Goal: Task Accomplishment & Management: Manage account settings

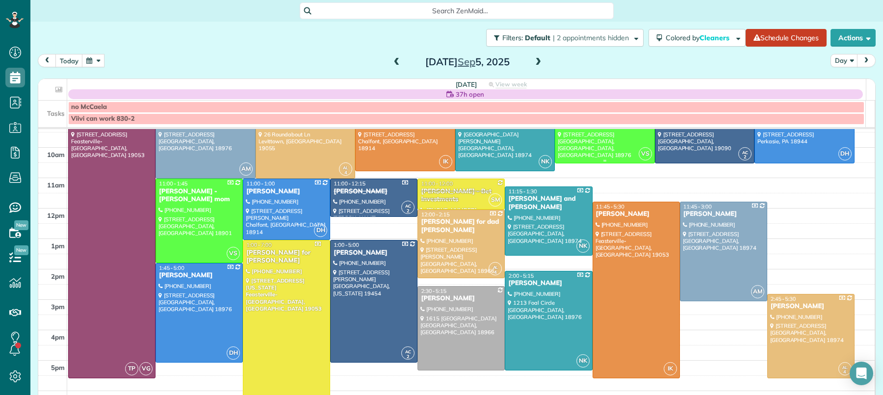
scroll to position [65, 0]
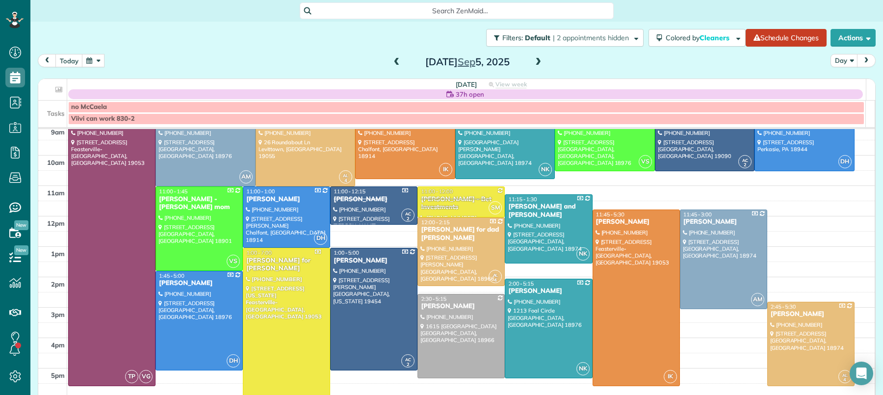
drag, startPoint x: 544, startPoint y: 51, endPoint x: 534, endPoint y: 63, distance: 15.0
click at [540, 55] on div "Filters: Default | 2 appointments hidden Colored by Cleaners Color by Cleaner C…" at bounding box center [456, 199] width 853 height 354
click at [534, 63] on span at bounding box center [538, 62] width 11 height 9
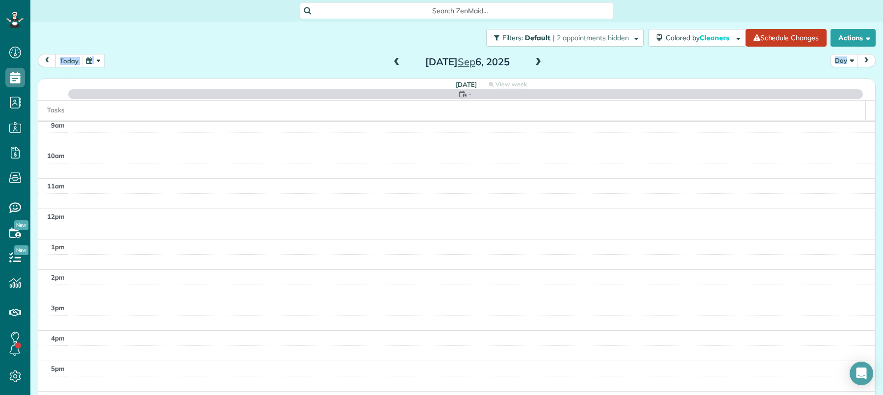
scroll to position [0, 0]
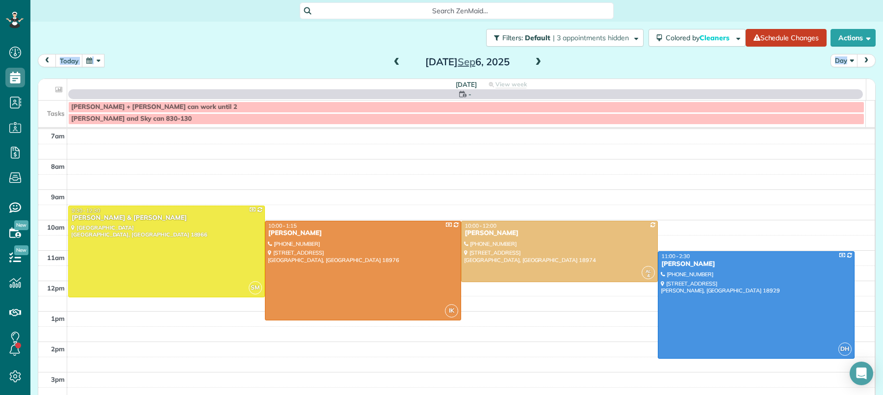
click at [391, 66] on span at bounding box center [396, 62] width 11 height 9
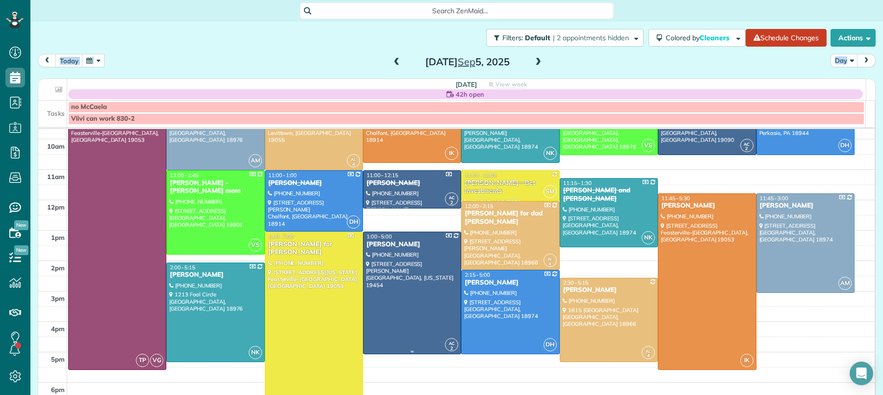
scroll to position [83, 0]
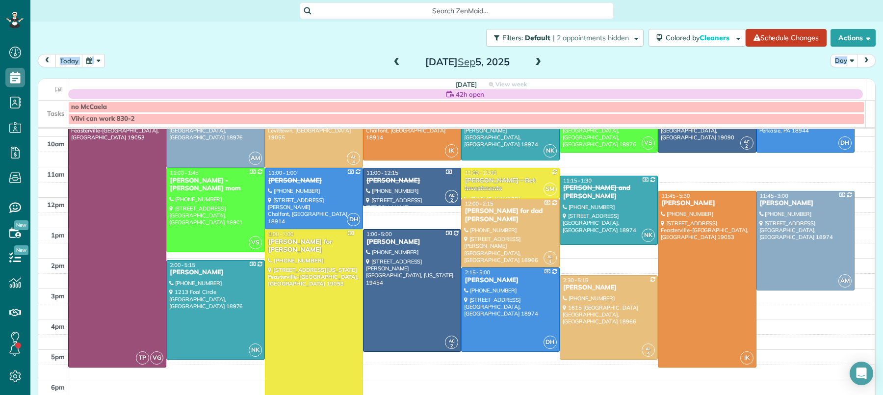
click at [391, 62] on span at bounding box center [396, 62] width 11 height 9
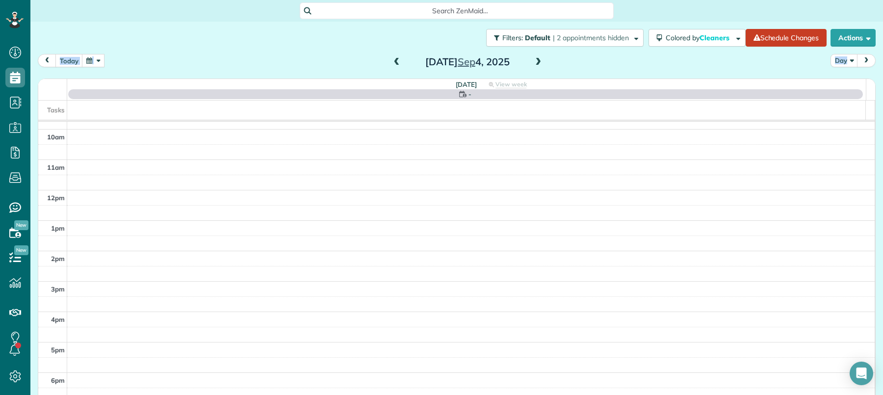
scroll to position [0, 0]
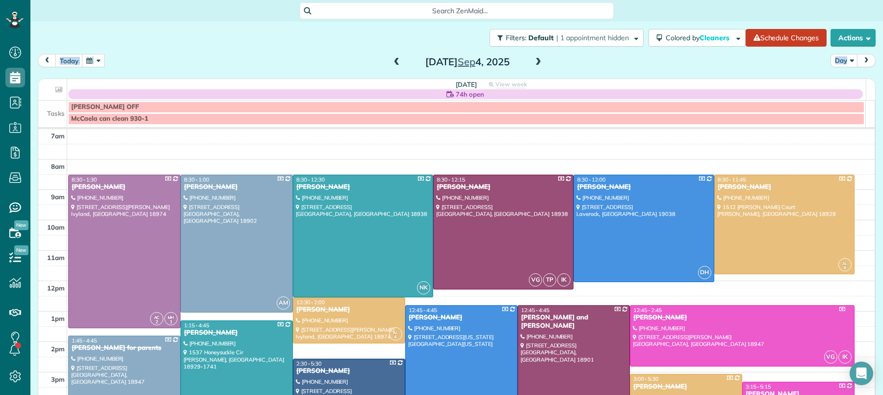
click at [533, 60] on span at bounding box center [538, 62] width 11 height 9
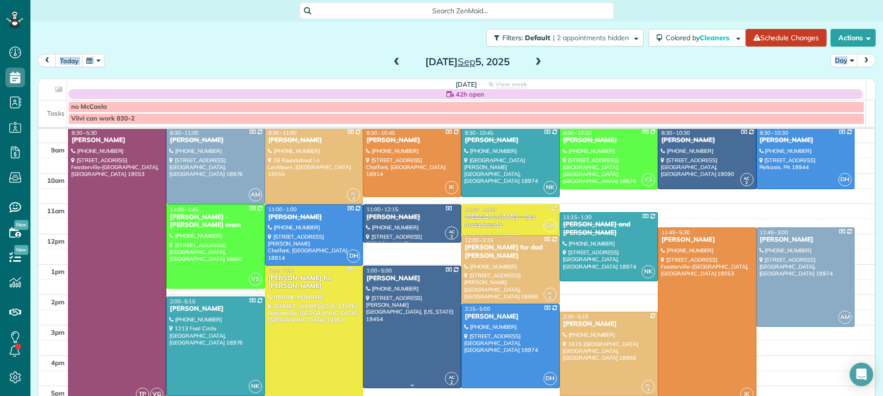
scroll to position [58, 0]
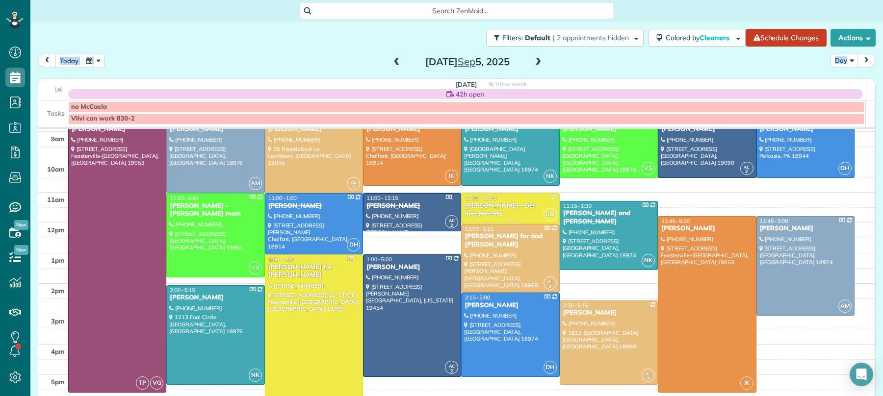
click at [393, 65] on span at bounding box center [396, 62] width 11 height 9
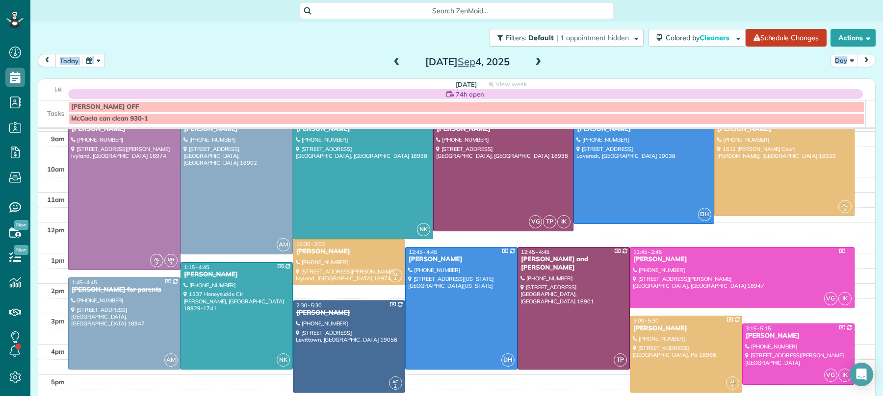
scroll to position [0, 0]
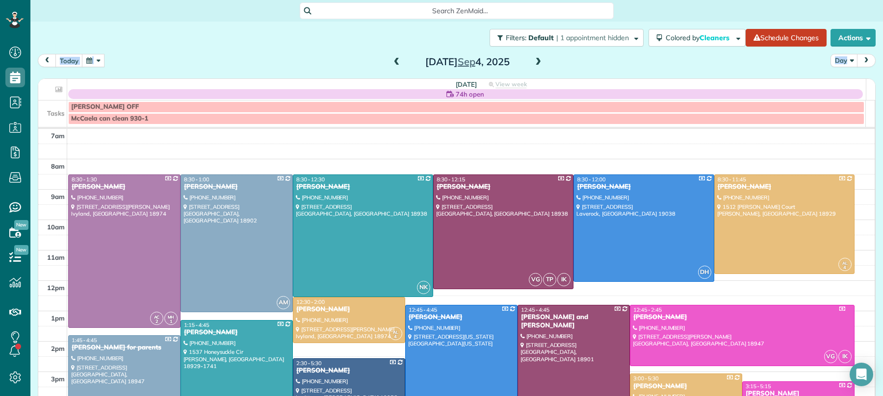
click at [535, 60] on span at bounding box center [538, 62] width 11 height 9
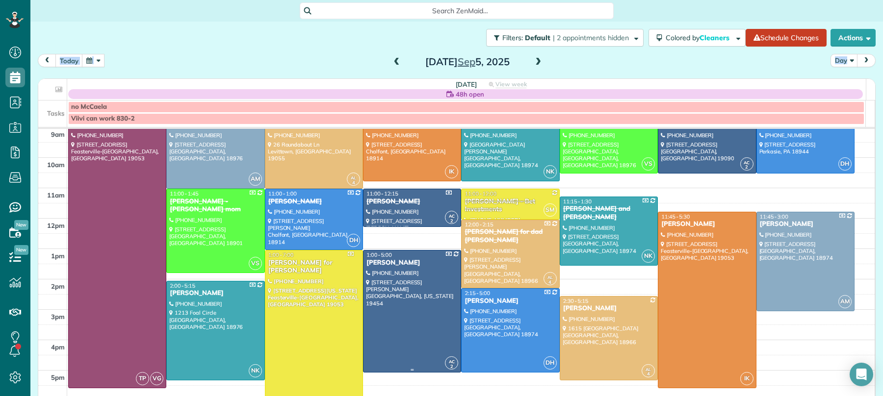
scroll to position [62, 0]
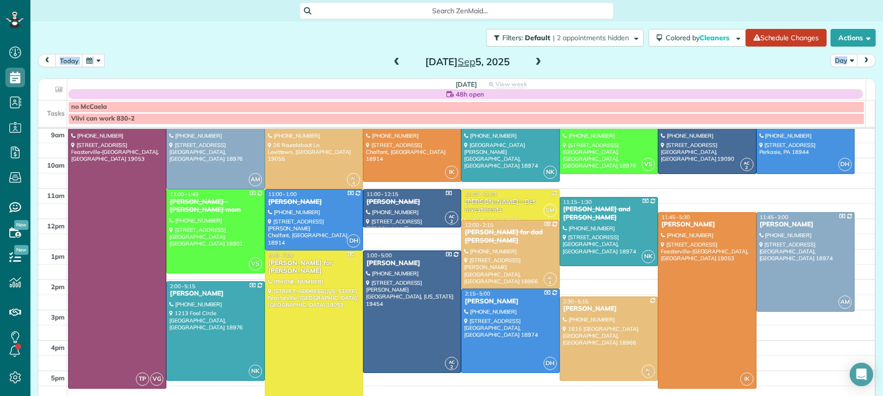
click at [538, 60] on span at bounding box center [538, 62] width 11 height 9
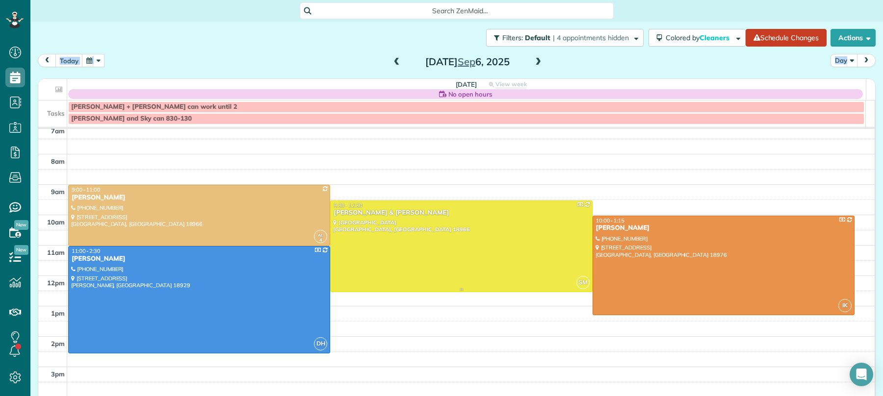
scroll to position [0, 0]
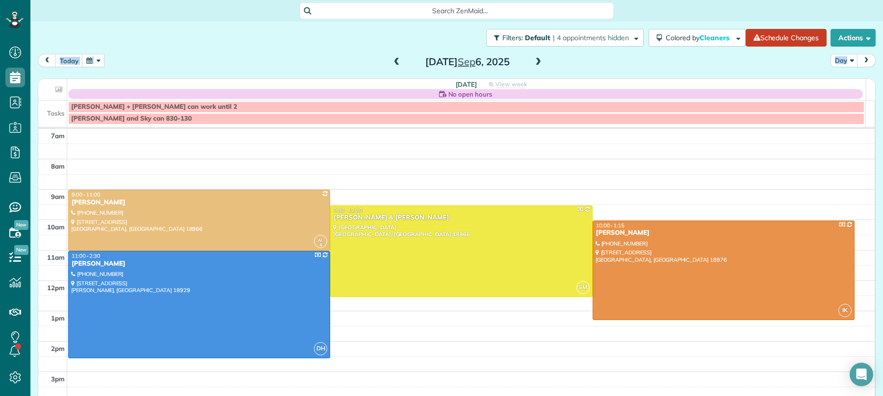
click at [394, 61] on span at bounding box center [396, 62] width 11 height 9
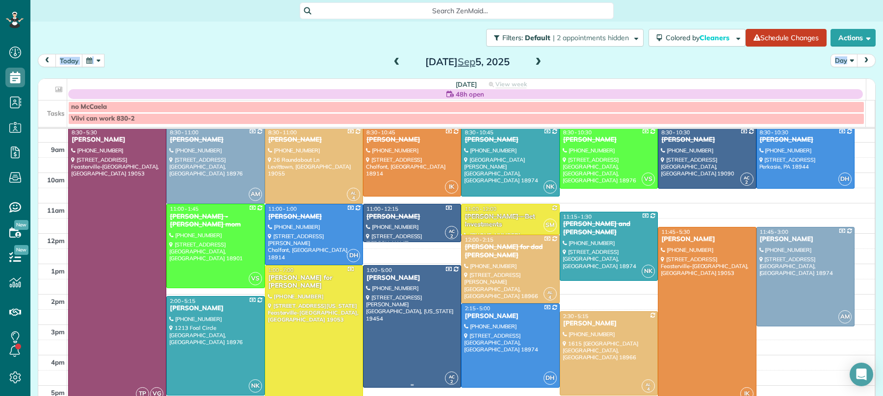
scroll to position [45, 0]
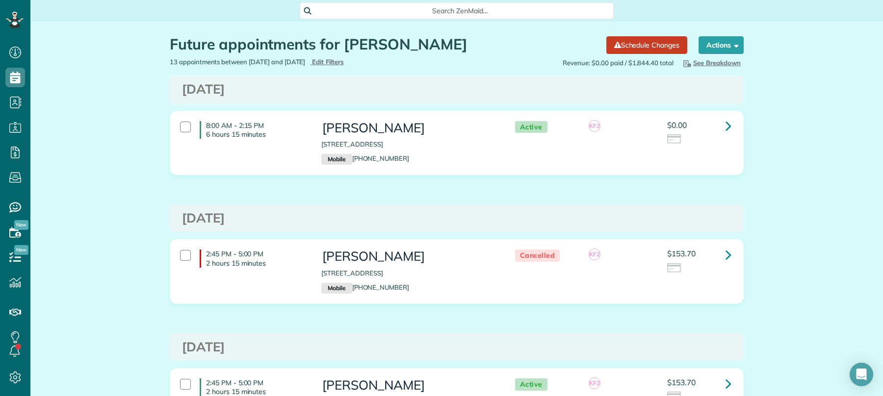
scroll to position [70, 0]
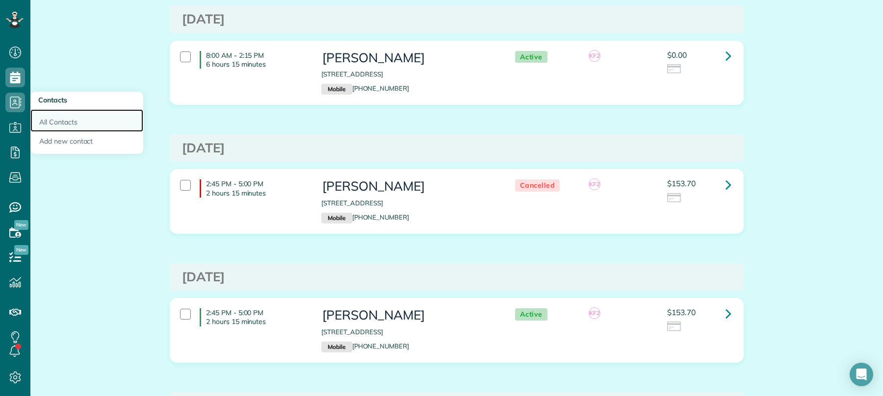
click at [56, 121] on link "All Contacts" at bounding box center [86, 120] width 113 height 23
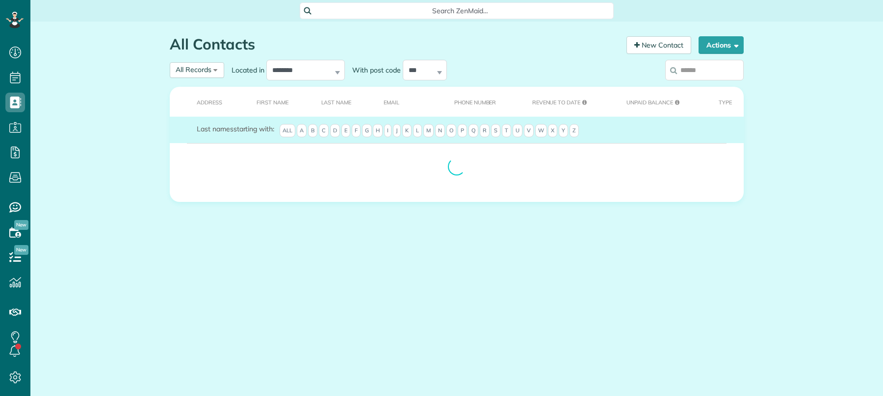
scroll to position [4, 4]
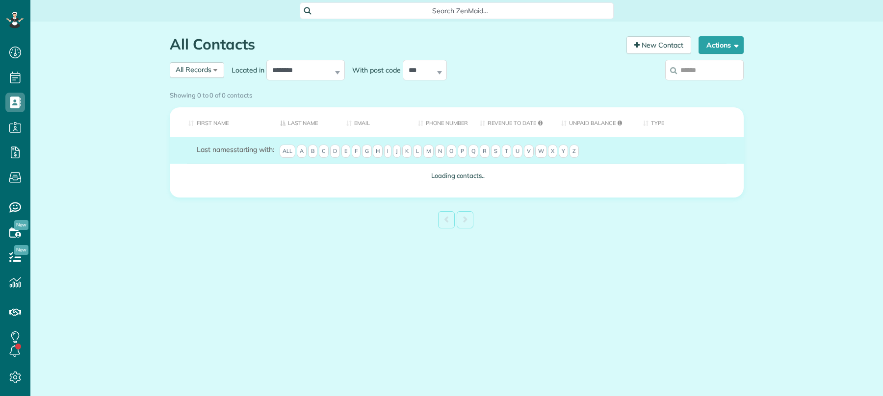
click at [711, 72] on input "search" at bounding box center [704, 70] width 78 height 21
type input "****"
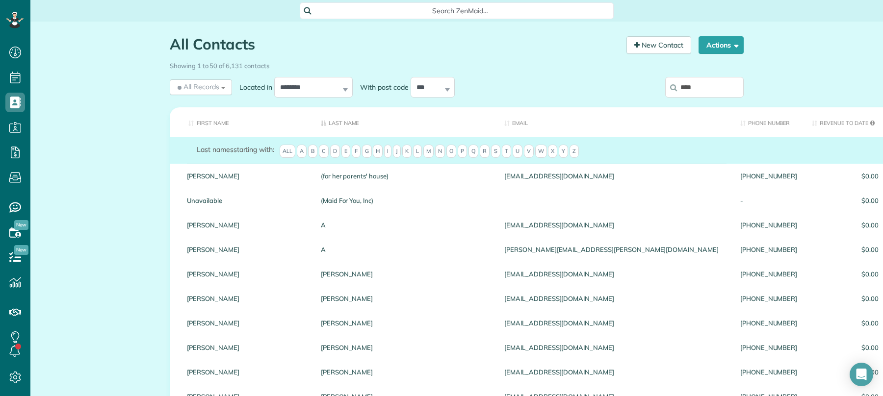
click at [704, 89] on input "****" at bounding box center [704, 87] width 78 height 21
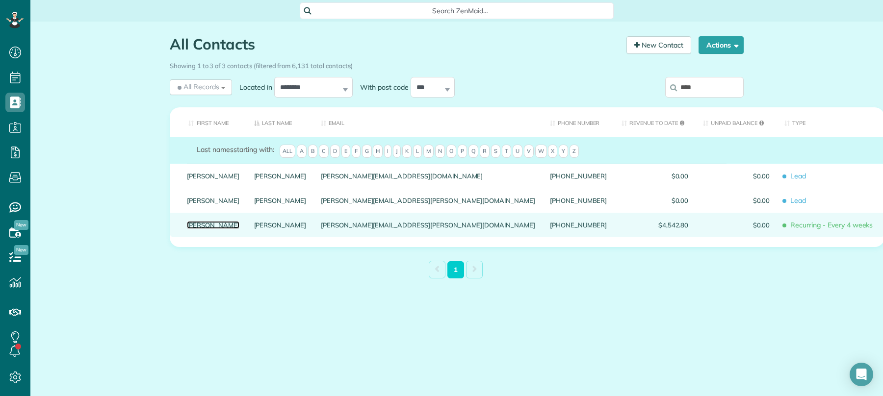
click at [191, 229] on link "Samantha" at bounding box center [213, 225] width 52 height 7
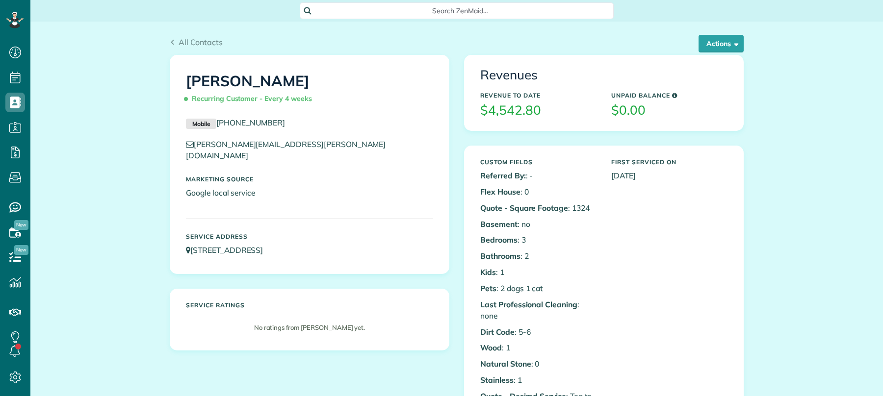
scroll to position [4, 4]
click at [705, 47] on button "Actions" at bounding box center [721, 44] width 45 height 18
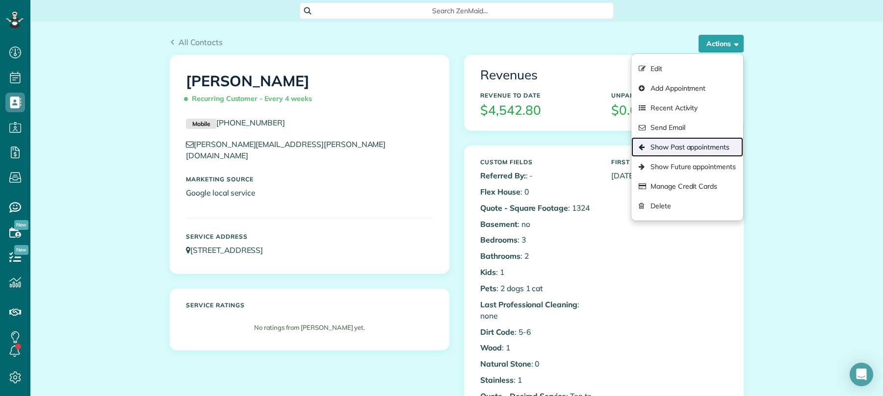
click at [681, 147] on link "Show Past appointments" at bounding box center [687, 147] width 112 height 20
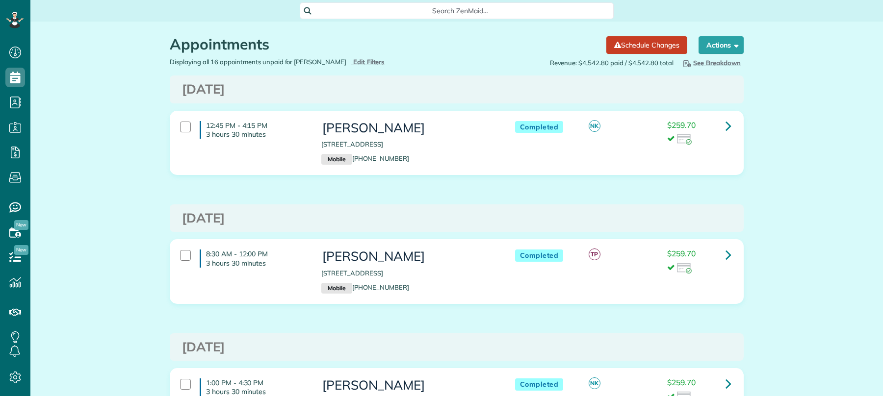
scroll to position [4, 4]
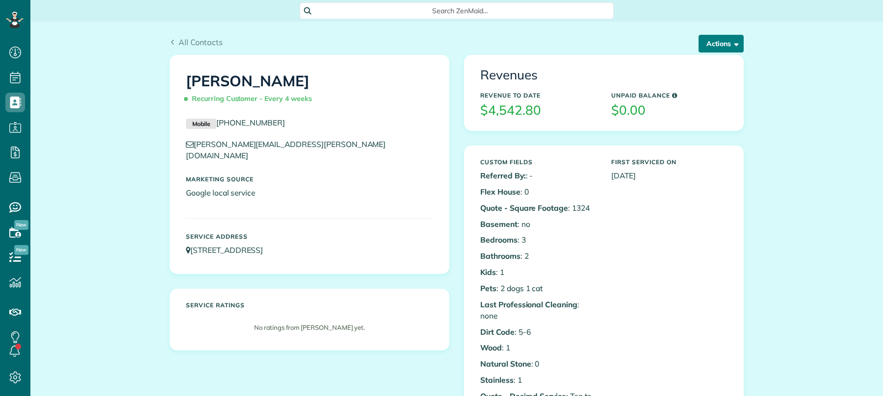
scroll to position [4, 4]
drag, startPoint x: 729, startPoint y: 42, endPoint x: 734, endPoint y: 54, distance: 13.6
click at [731, 42] on span "button" at bounding box center [734, 43] width 7 height 7
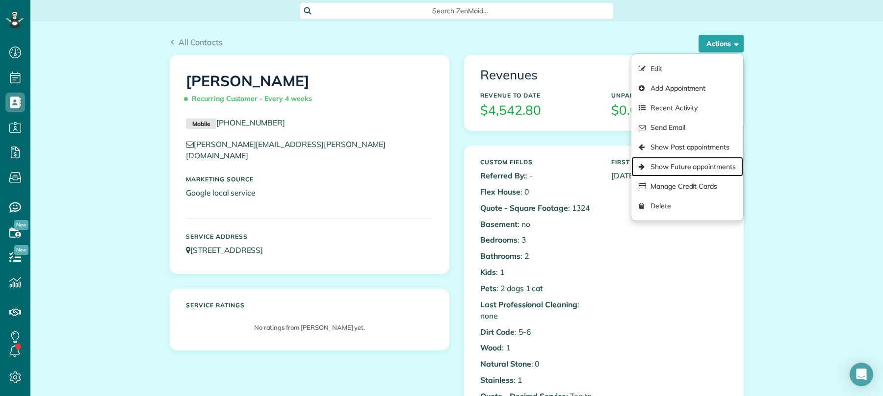
click at [724, 169] on link "Show Future appointments" at bounding box center [687, 167] width 112 height 20
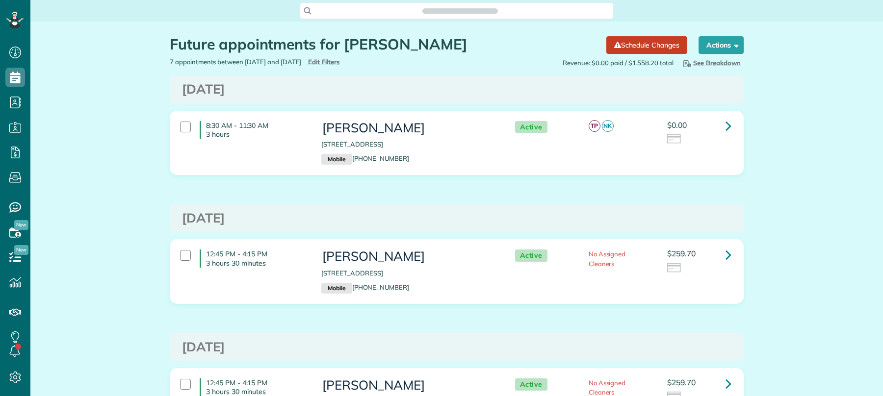
scroll to position [4, 4]
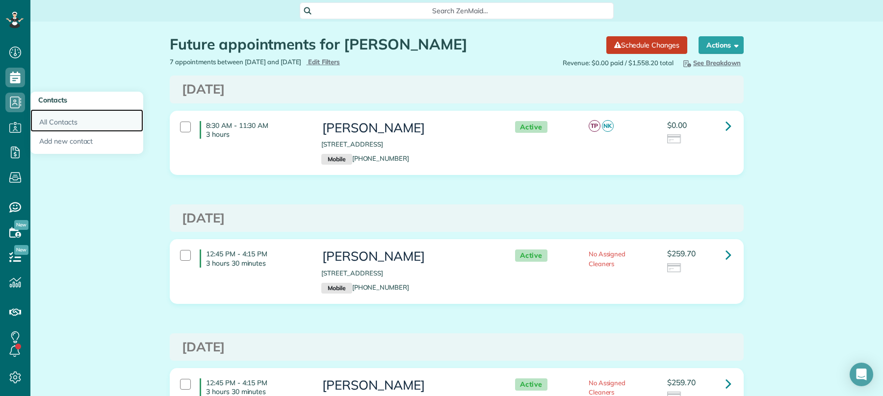
click at [55, 128] on link "All Contacts" at bounding box center [86, 120] width 113 height 23
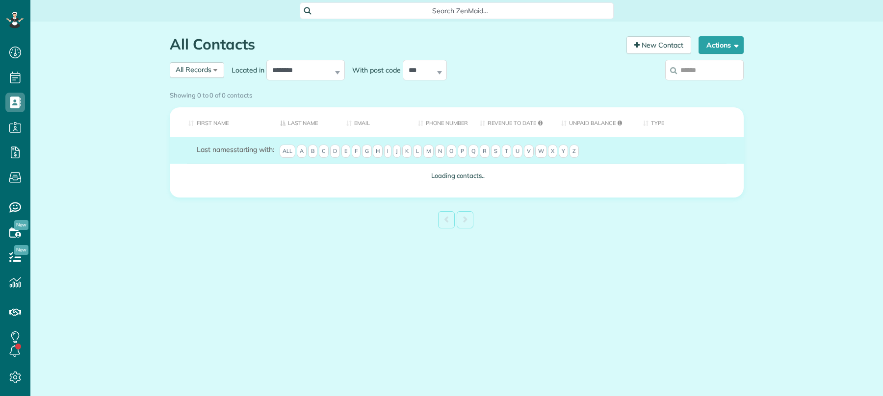
scroll to position [4, 4]
click at [710, 72] on input "search" at bounding box center [704, 70] width 78 height 21
type input "******"
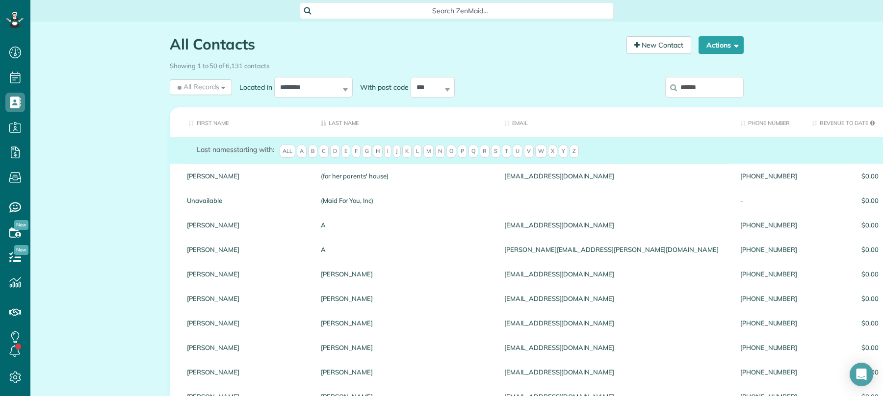
drag, startPoint x: 703, startPoint y: 86, endPoint x: 710, endPoint y: 96, distance: 11.7
click at [703, 86] on input "******" at bounding box center [704, 87] width 78 height 21
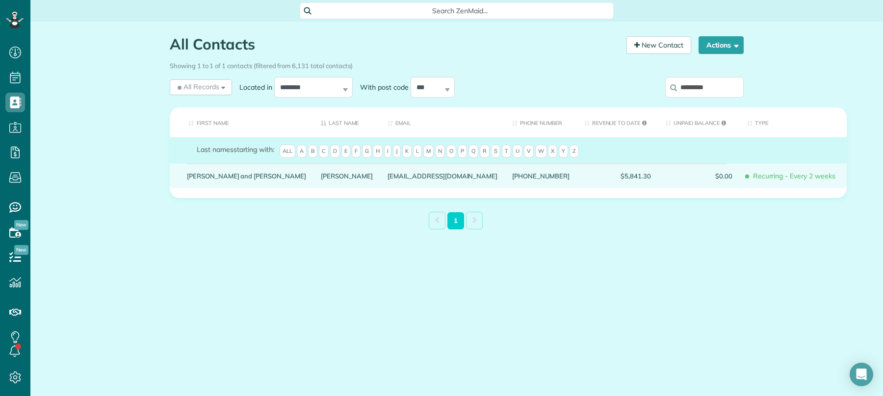
type input "*********"
click at [222, 179] on link "Marilyn and Nelson" at bounding box center [246, 176] width 119 height 7
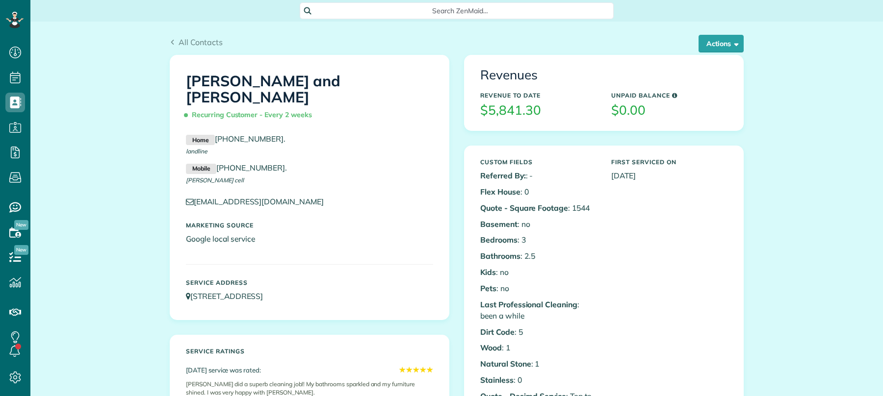
scroll to position [4, 4]
click at [721, 39] on button "Actions" at bounding box center [721, 44] width 45 height 18
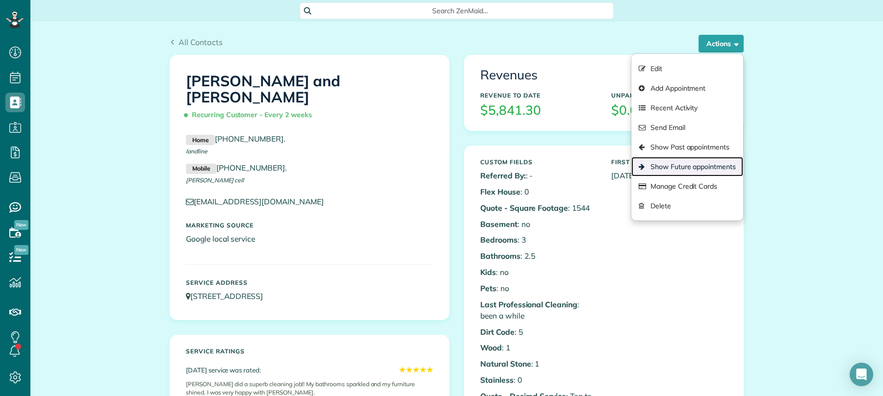
click at [695, 162] on link "Show Future appointments" at bounding box center [687, 167] width 112 height 20
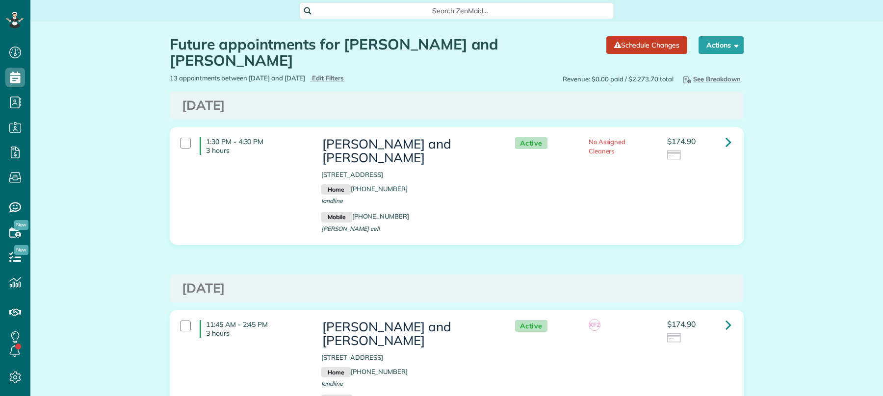
scroll to position [4, 4]
click at [726, 133] on icon at bounding box center [729, 141] width 6 height 17
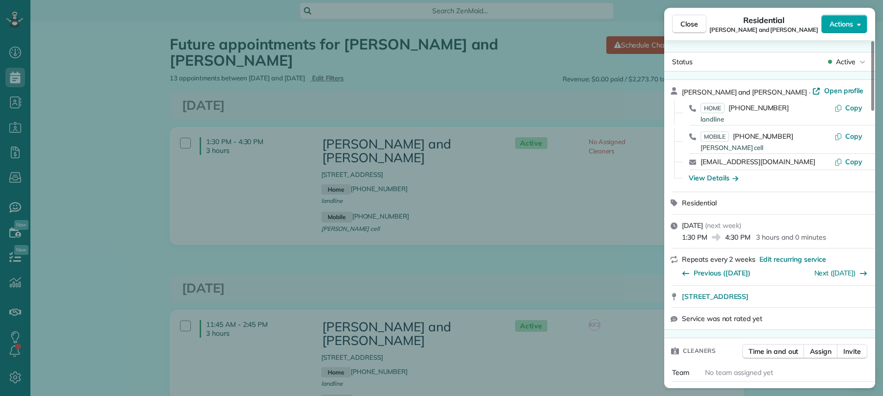
click at [837, 21] on span "Actions" at bounding box center [842, 24] width 24 height 10
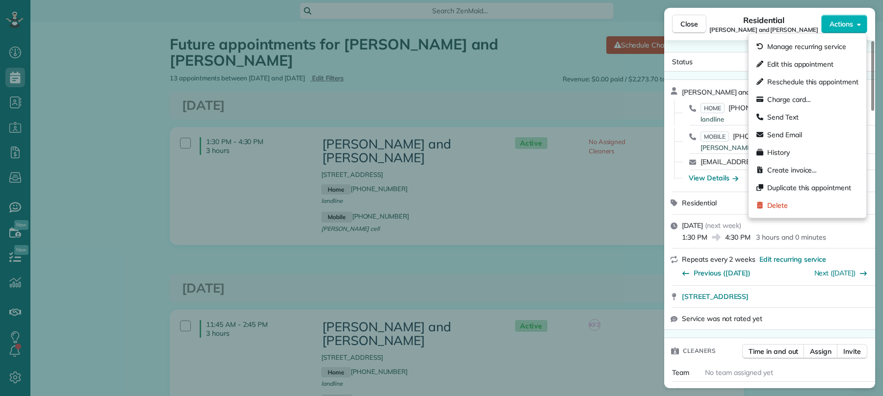
click at [731, 52] on div "Status Active" at bounding box center [769, 62] width 211 height 20
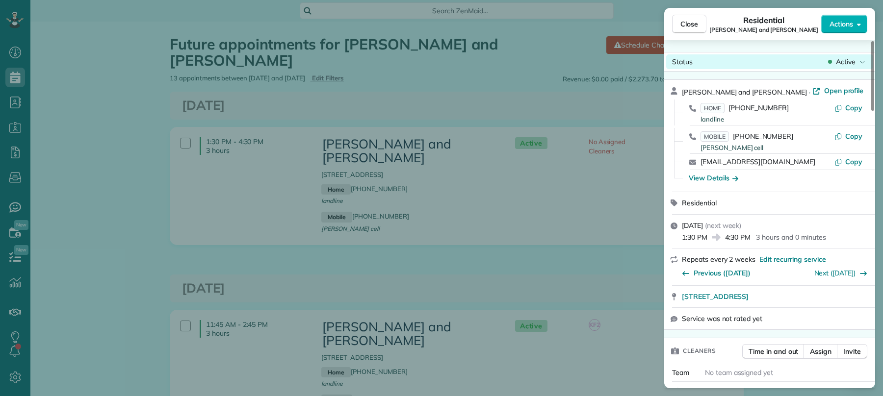
click at [852, 65] on span "Active" at bounding box center [846, 62] width 20 height 10
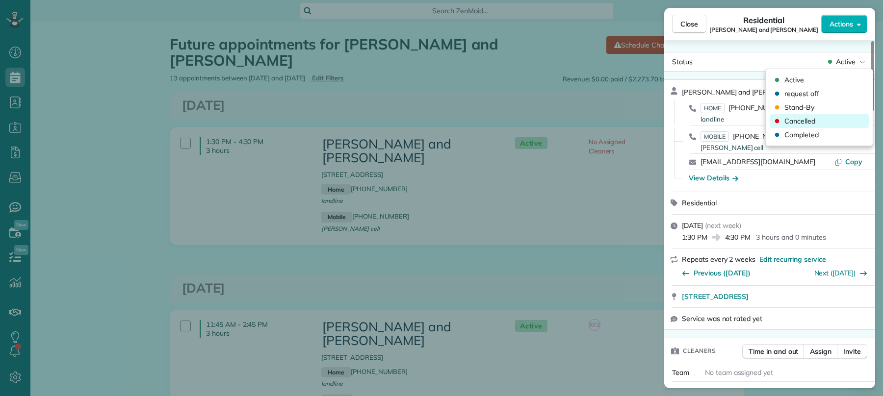
click at [839, 120] on div "Cancelled" at bounding box center [819, 121] width 99 height 14
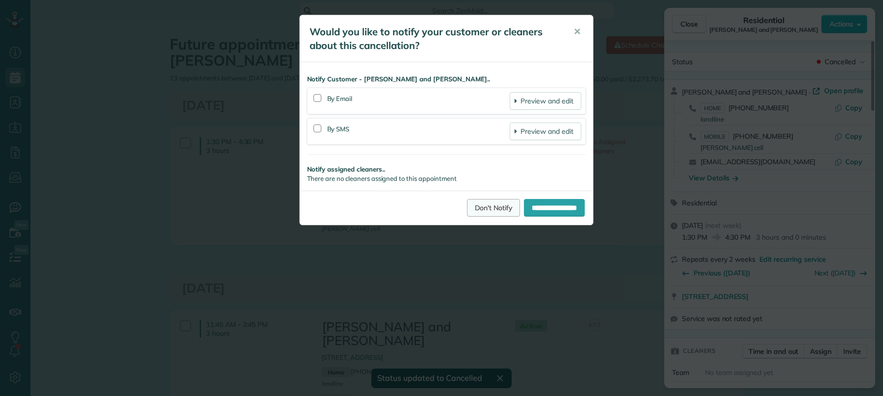
click at [467, 215] on link "Don't Notify" at bounding box center [493, 208] width 53 height 18
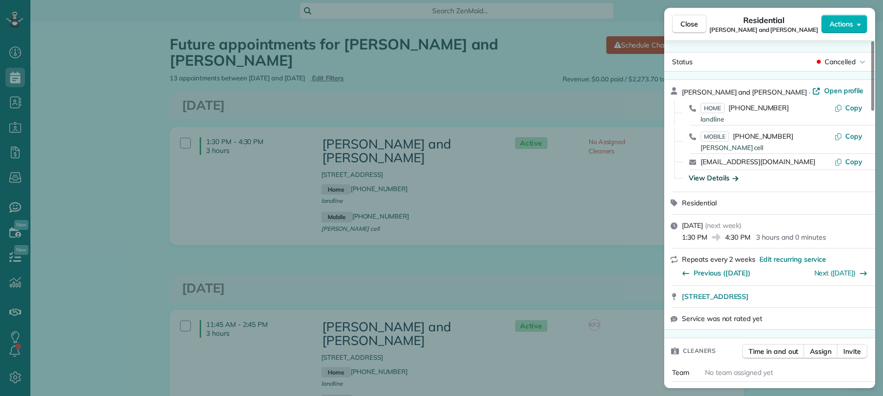
drag, startPoint x: 691, startPoint y: 19, endPoint x: 720, endPoint y: 173, distance: 157.3
click at [691, 19] on span "Close" at bounding box center [689, 24] width 18 height 10
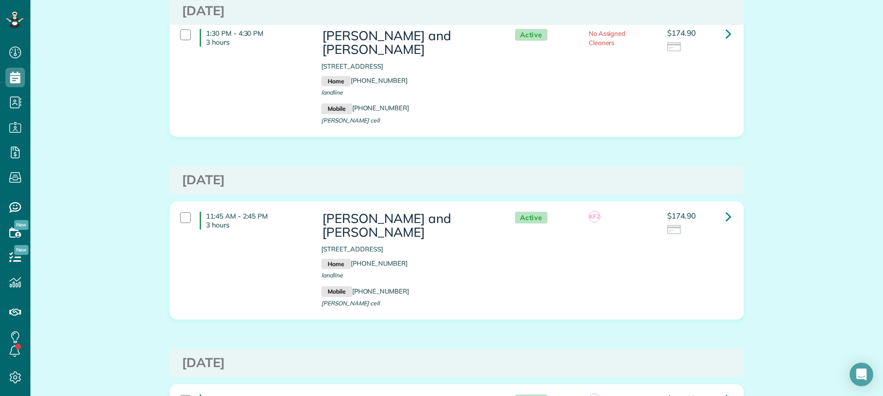
scroll to position [120, 0]
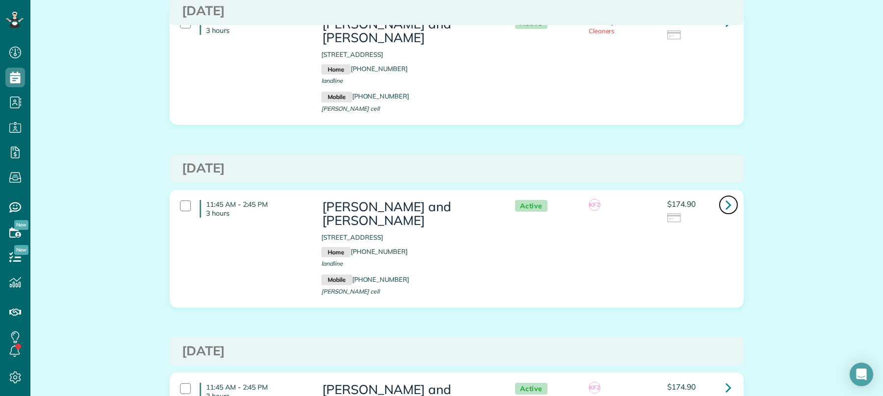
click at [726, 196] on icon at bounding box center [729, 204] width 6 height 17
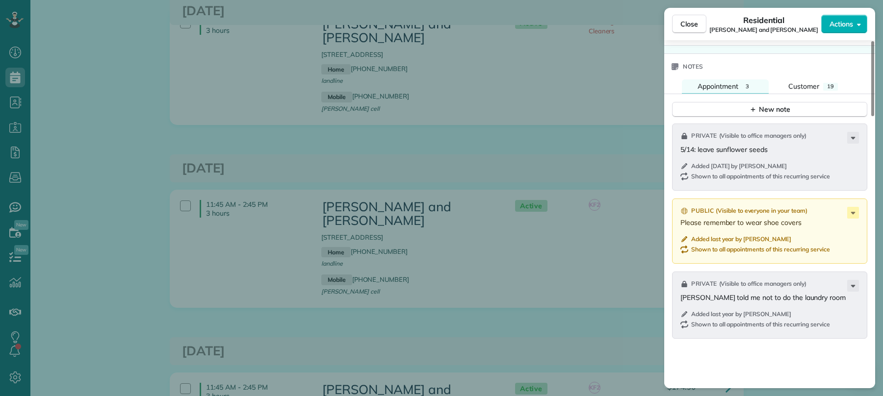
scroll to position [1055, 0]
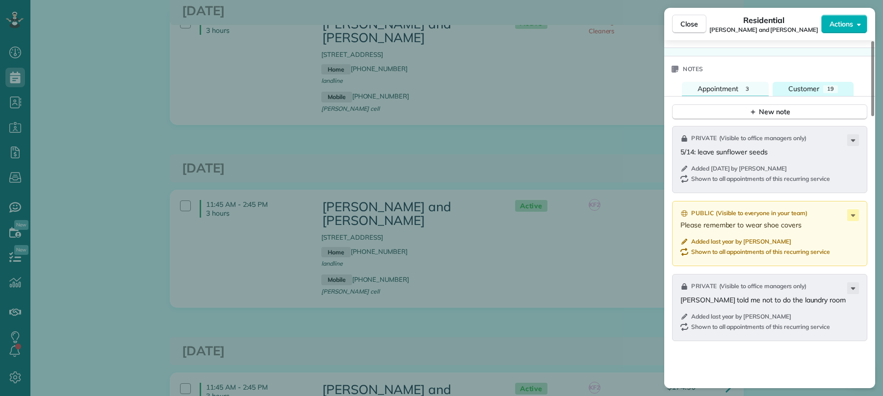
click at [814, 90] on span "Customer" at bounding box center [803, 88] width 31 height 9
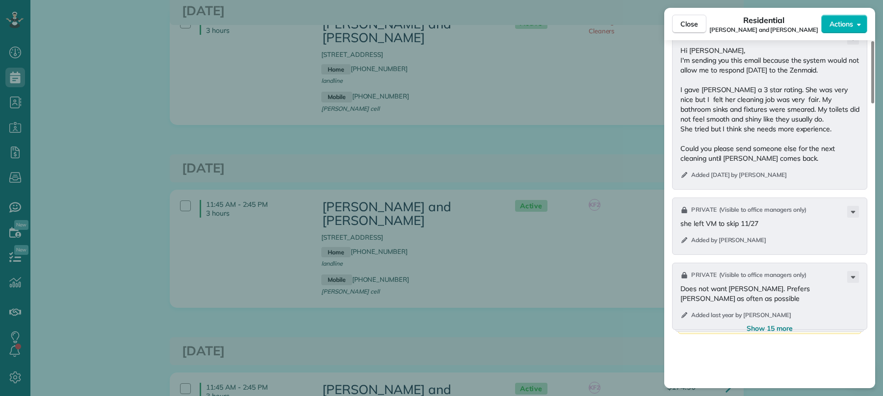
scroll to position [1531, 0]
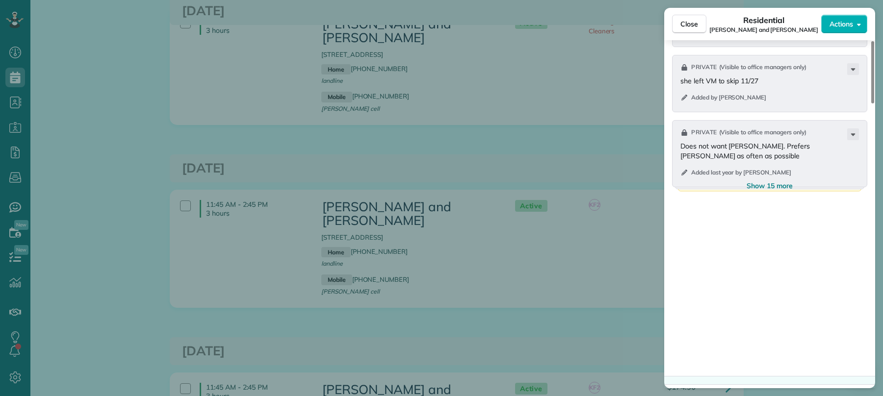
click at [764, 188] on span "Show 15 more" at bounding box center [770, 186] width 46 height 10
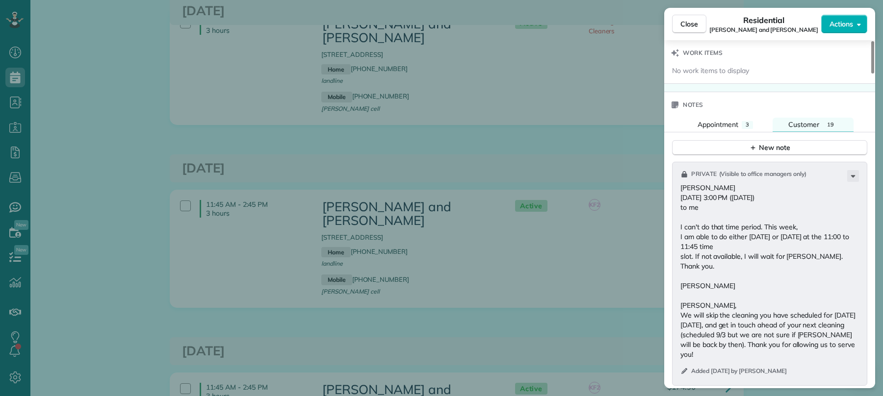
scroll to position [1017, 0]
click at [759, 153] on div "New note" at bounding box center [769, 150] width 41 height 10
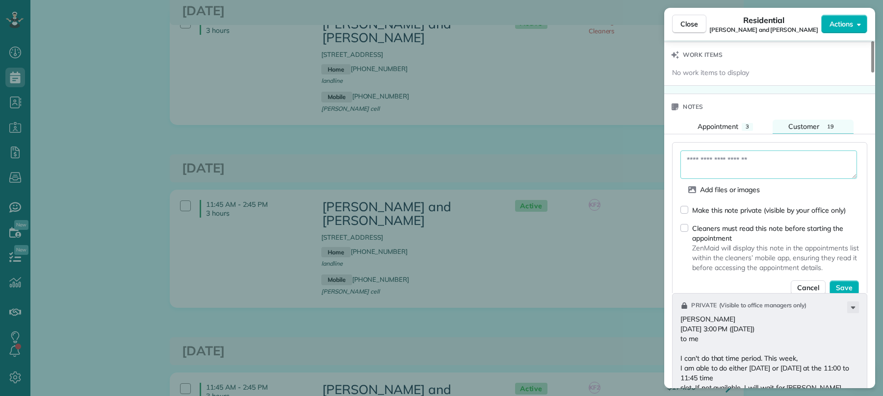
click at [738, 165] on textarea at bounding box center [768, 165] width 177 height 28
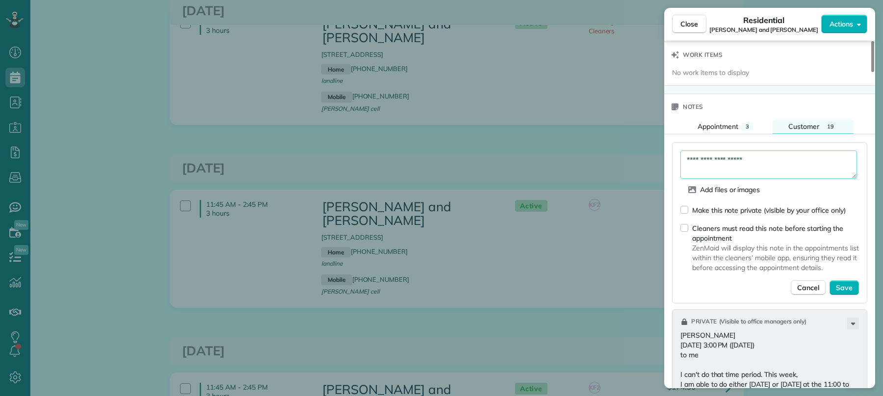
type textarea "**********"
click at [683, 215] on div "Make this note private (visible by your office only)" at bounding box center [762, 210] width 165 height 10
click at [847, 293] on span "Save" at bounding box center [844, 288] width 17 height 10
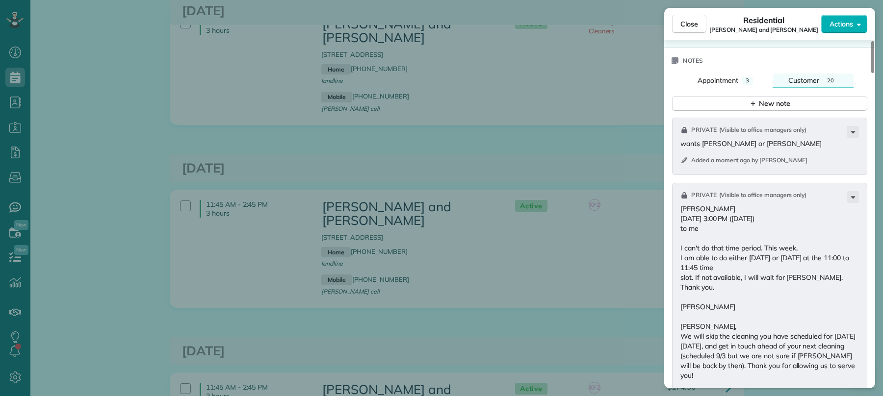
scroll to position [118, 0]
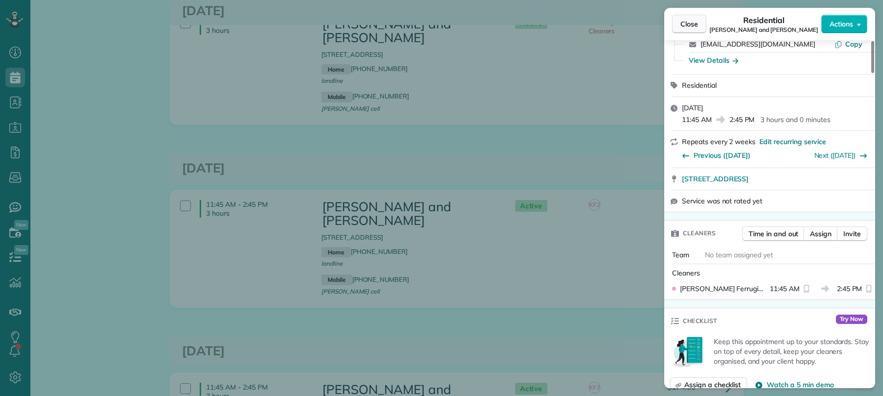
click at [679, 24] on button "Close" at bounding box center [689, 24] width 34 height 19
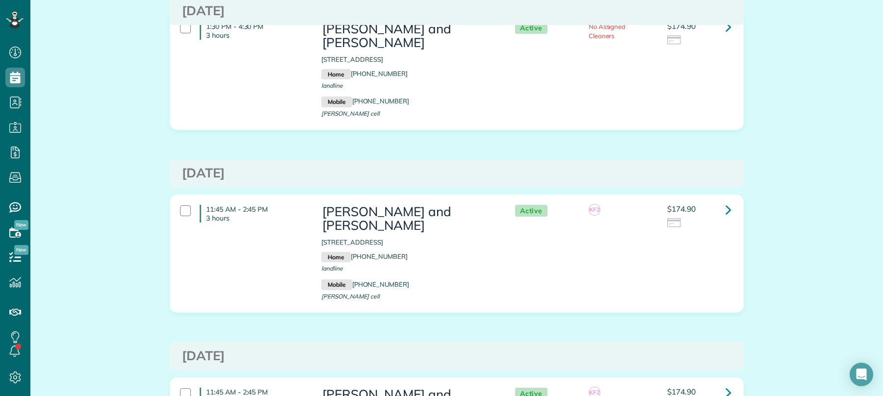
scroll to position [128, 0]
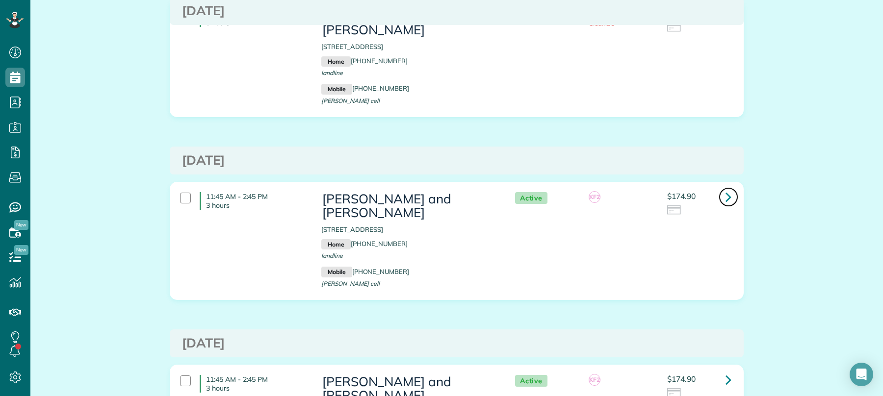
click at [726, 188] on icon at bounding box center [729, 196] width 6 height 17
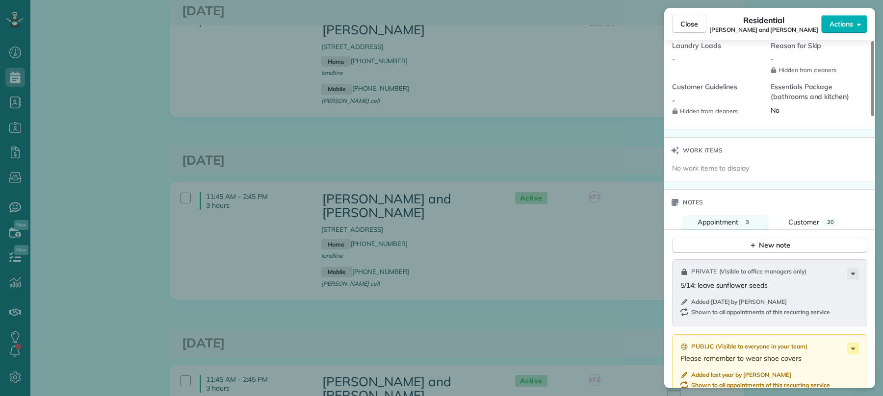
scroll to position [911, 0]
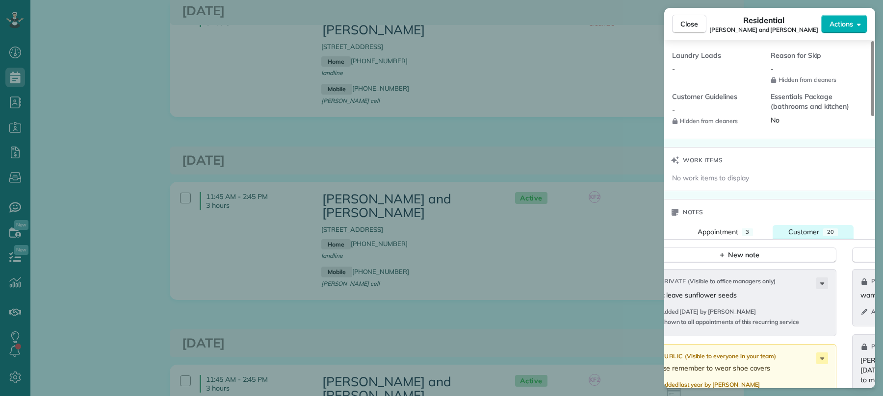
click at [793, 231] on div "Customer" at bounding box center [803, 232] width 31 height 10
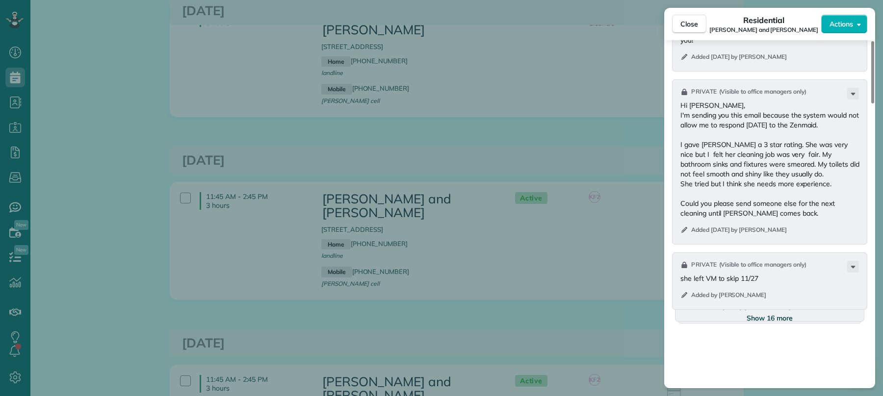
scroll to position [1406, 0]
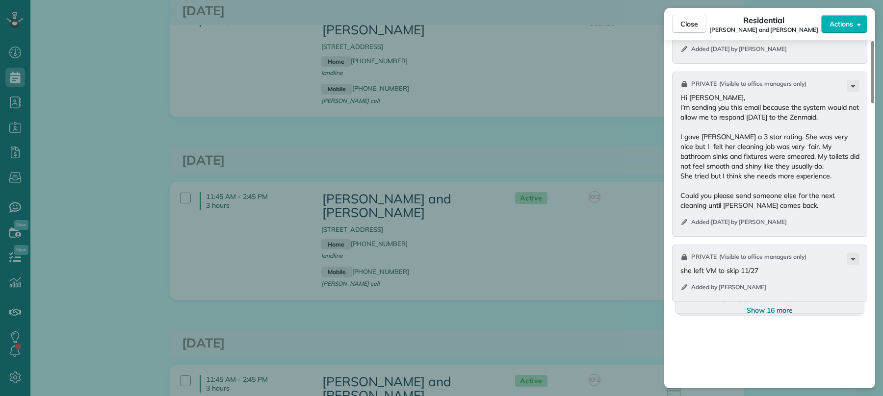
click at [762, 315] on span "Show 16 more" at bounding box center [770, 311] width 46 height 10
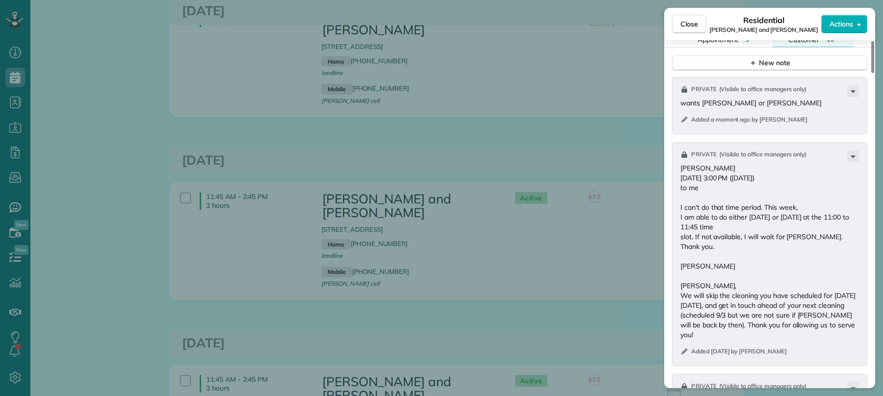
scroll to position [992, 0]
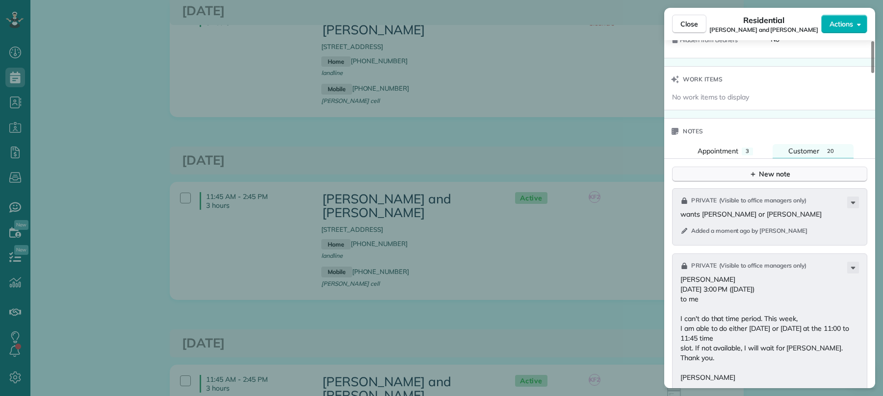
click at [760, 177] on div "New note" at bounding box center [769, 174] width 41 height 10
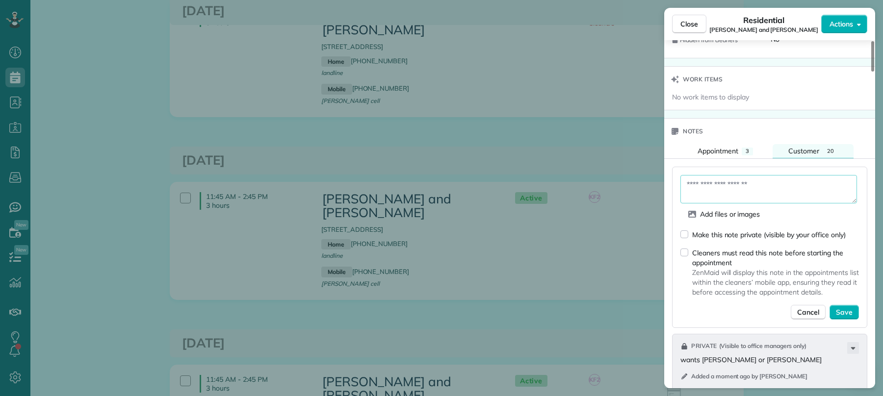
click at [753, 189] on textarea at bounding box center [768, 189] width 177 height 28
drag, startPoint x: 702, startPoint y: 191, endPoint x: 754, endPoint y: 215, distance: 57.7
click at [702, 191] on textarea "**********" at bounding box center [768, 189] width 177 height 28
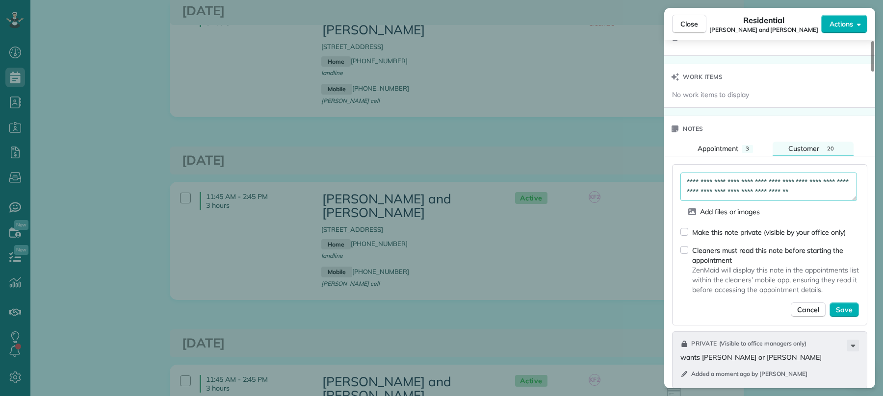
type textarea "**********"
drag, startPoint x: 691, startPoint y: 237, endPoint x: 710, endPoint y: 253, distance: 25.1
click at [691, 237] on div "Make this note private (visible by your office only)" at bounding box center [762, 232] width 165 height 10
click at [689, 237] on div "Make this note private (visible by your office only)" at bounding box center [762, 232] width 165 height 10
click at [678, 240] on div "**********" at bounding box center [769, 244] width 195 height 161
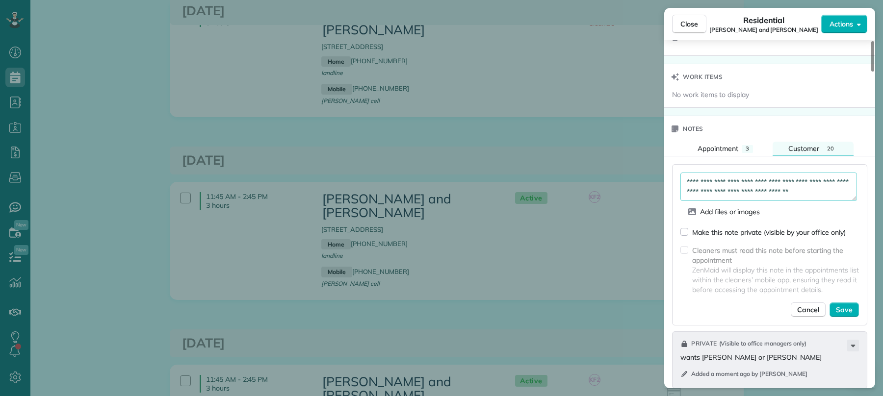
click at [843, 314] on span "Save" at bounding box center [844, 310] width 17 height 10
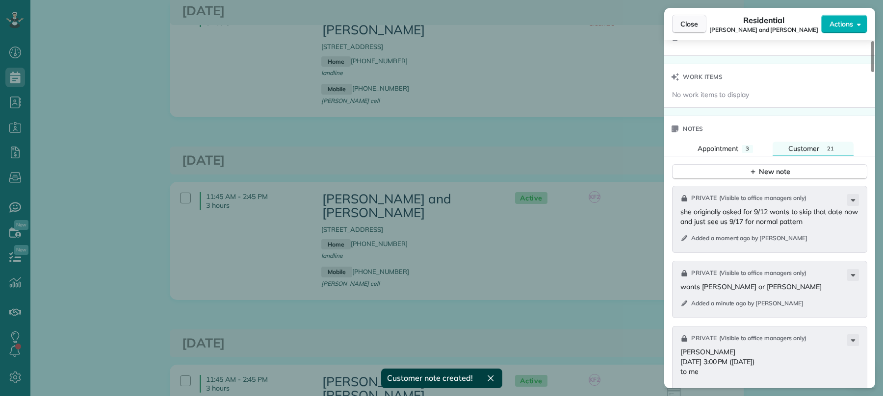
click at [684, 26] on span "Close" at bounding box center [689, 24] width 18 height 10
